Goal: Ask a question

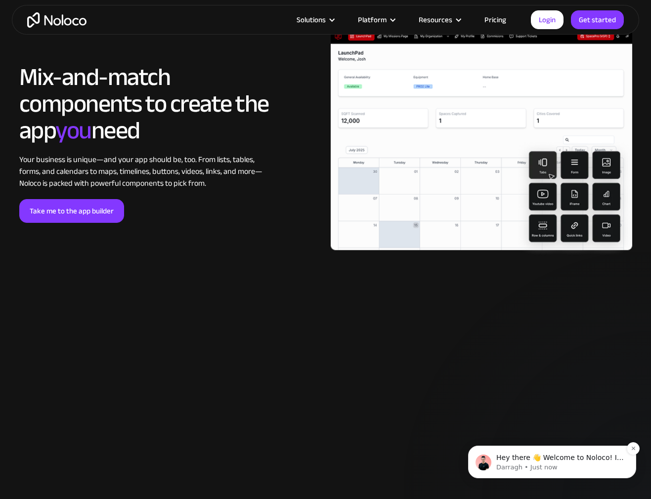
click at [557, 460] on p "Hey there 👋 Welcome to Noloco! If you have any questions, just reply to this me…" at bounding box center [559, 458] width 127 height 10
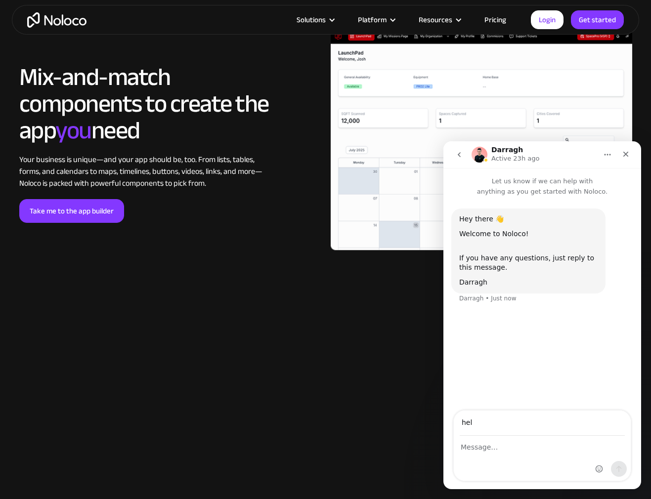
type input "hello@nplicensing.com"
click at [532, 461] on div "Intercom messenger" at bounding box center [541, 458] width 177 height 44
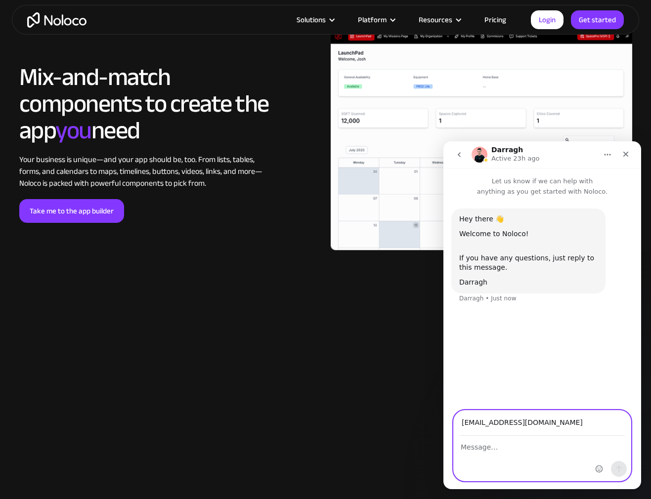
click at [518, 442] on textarea "Message…" at bounding box center [541, 444] width 177 height 17
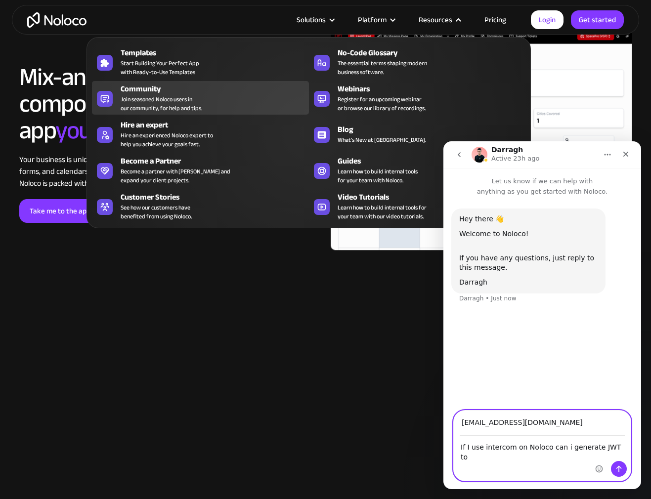
type textarea "If I use intercom on Noloco can i generate JWT to"
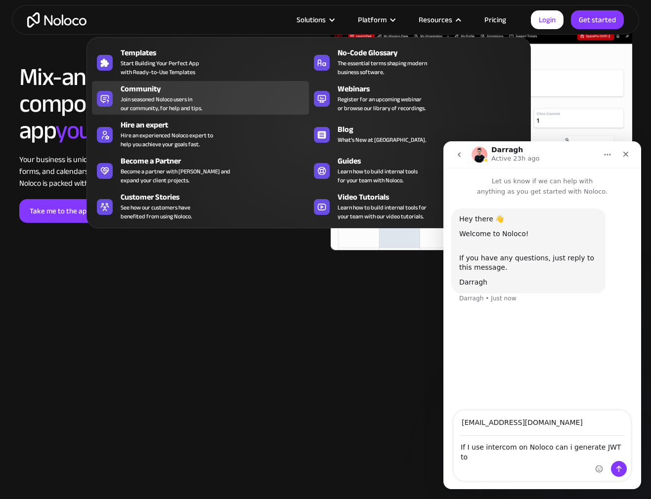
click at [221, 88] on div "Community" at bounding box center [217, 89] width 192 height 12
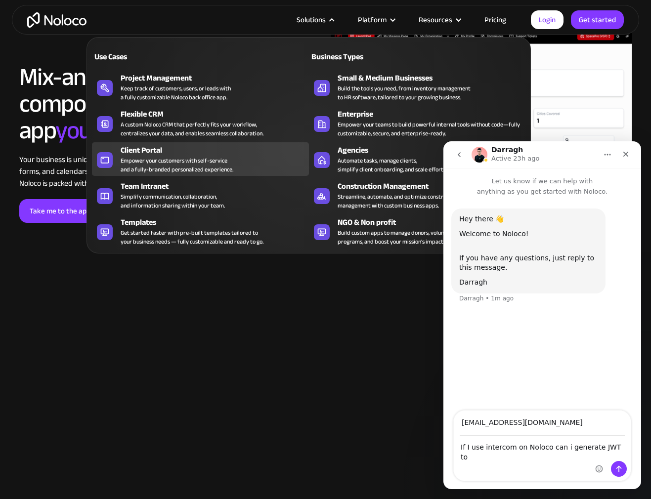
click at [150, 153] on div "Client Portal" at bounding box center [217, 150] width 192 height 12
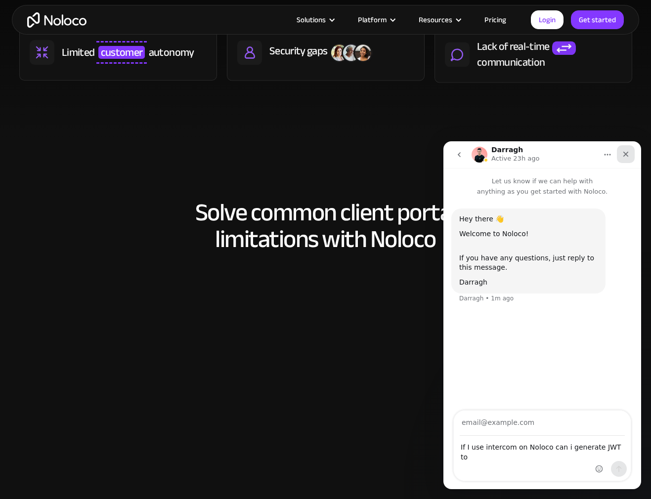
click at [625, 156] on icon "Close" at bounding box center [625, 154] width 8 height 8
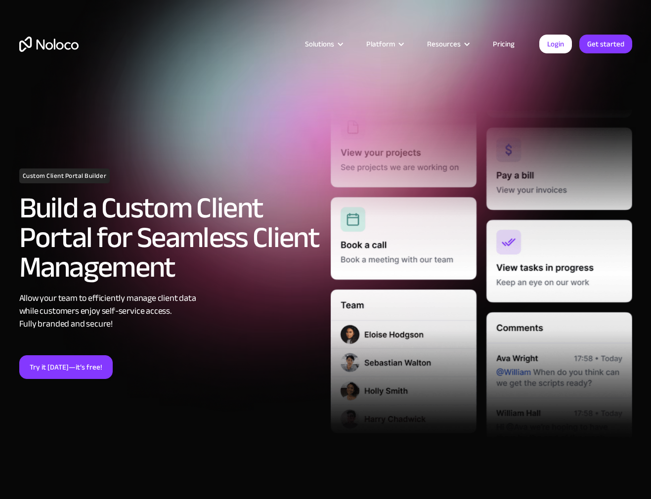
click at [504, 46] on link "Pricing" at bounding box center [503, 44] width 46 height 13
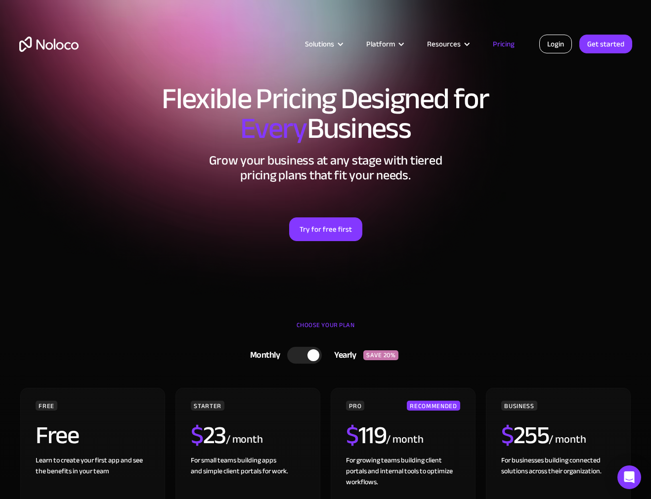
click at [563, 42] on link "Login" at bounding box center [555, 44] width 33 height 19
